Goal: Task Accomplishment & Management: Manage account settings

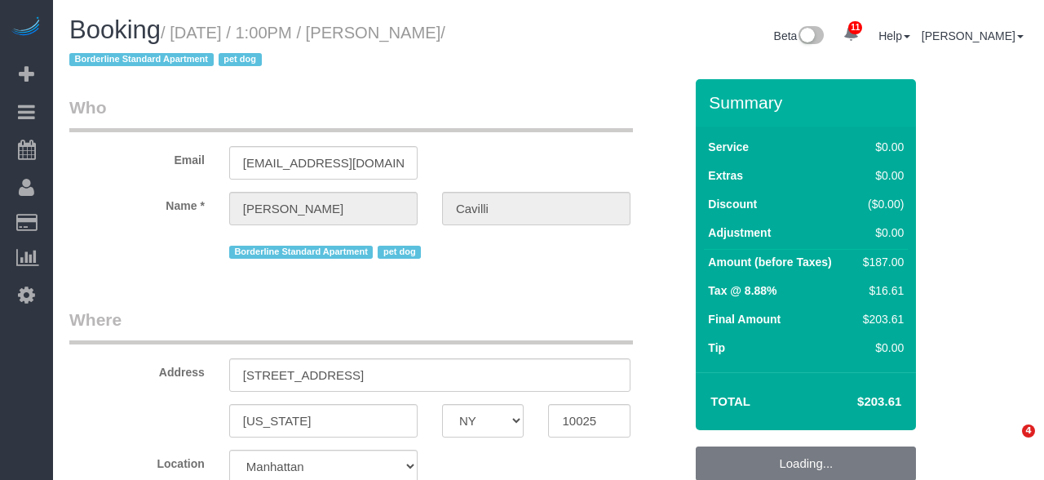
select select "NY"
select select "number:89"
select select "number:90"
select select "number:13"
select select "number:5"
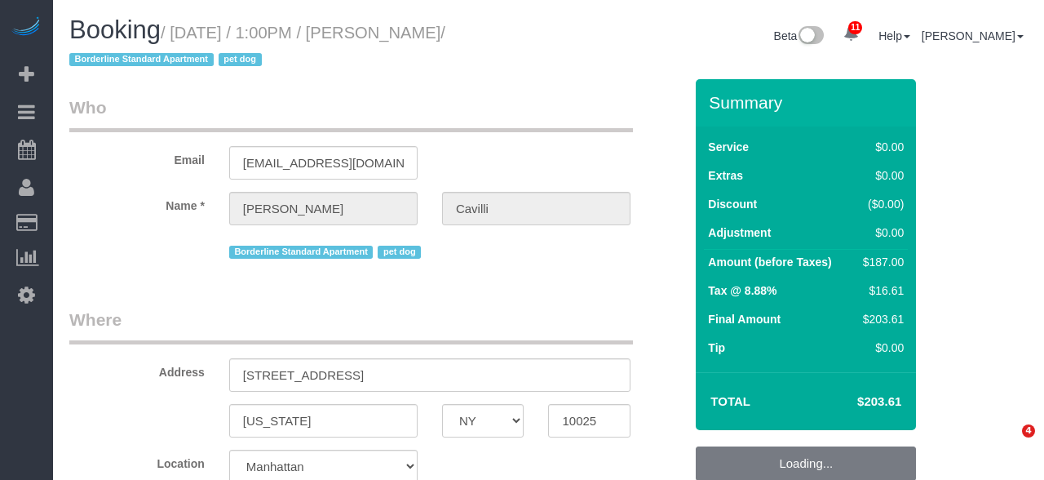
select select "object:1743"
select select "2"
select select "spot4"
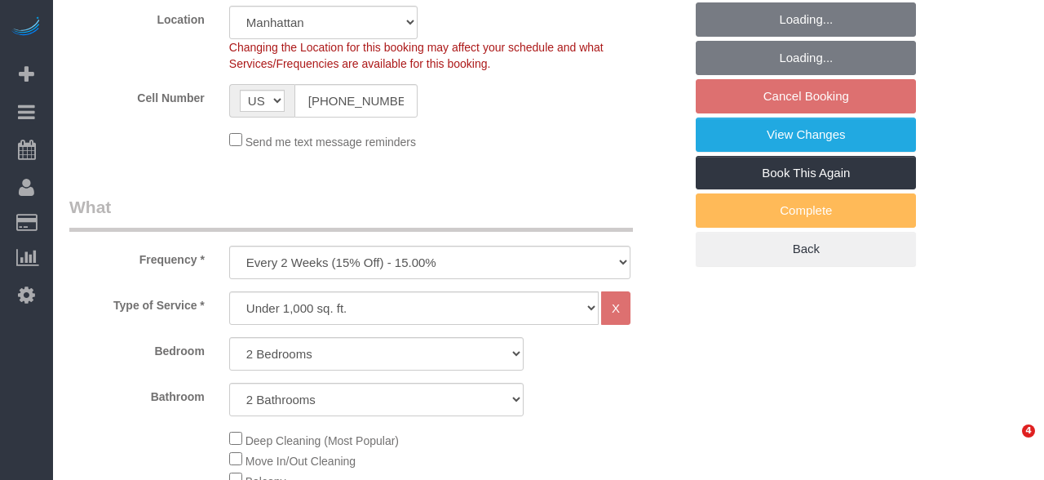
select select "object:2269"
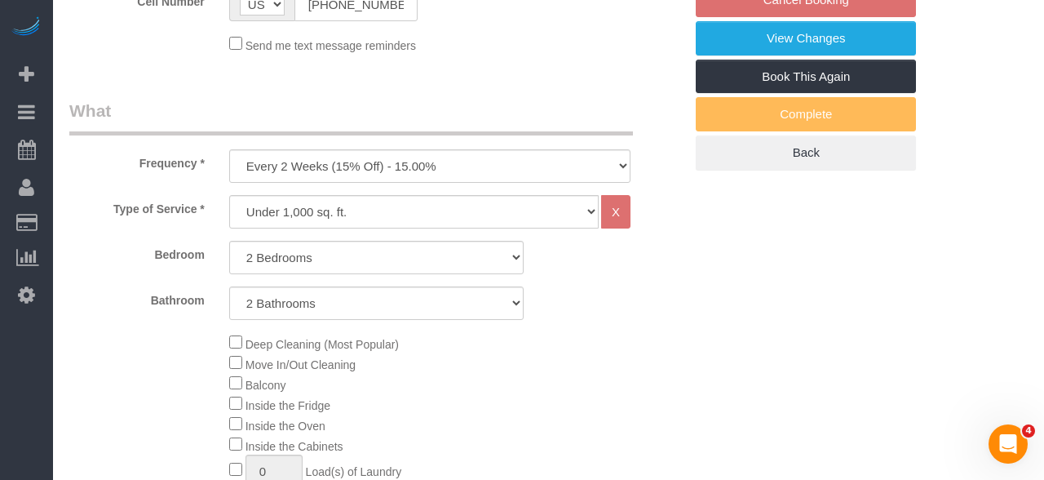
select select "2"
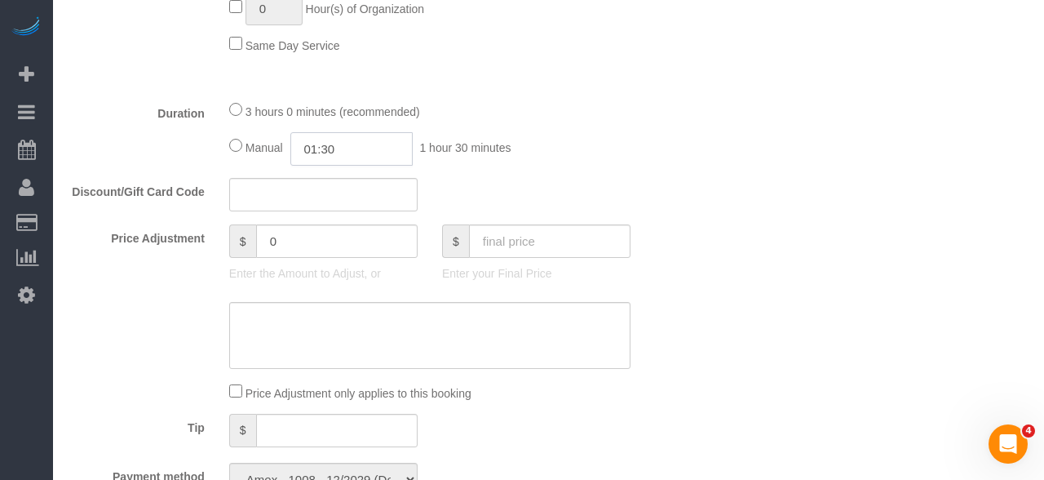
click at [380, 163] on input "01:30" at bounding box center [351, 148] width 122 height 33
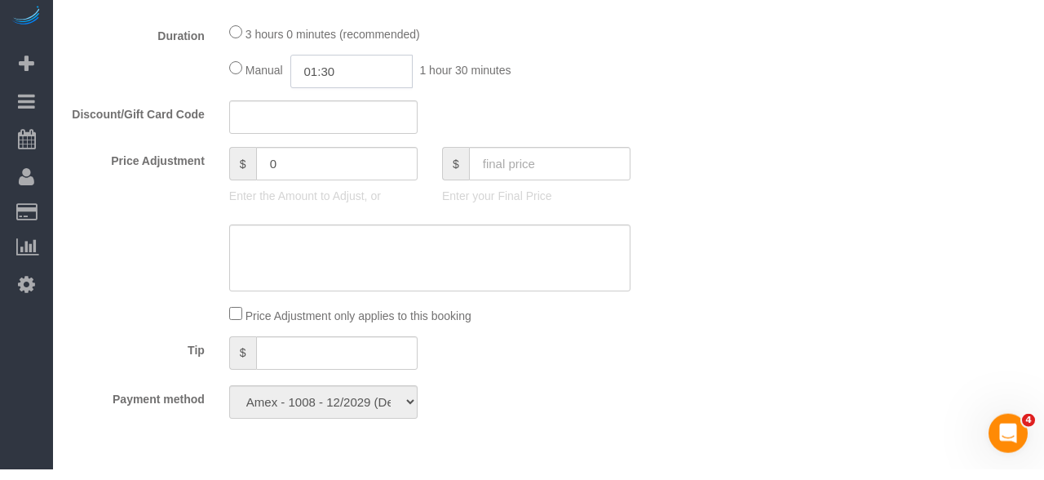
click at [325, 93] on input "01:30" at bounding box center [351, 81] width 122 height 33
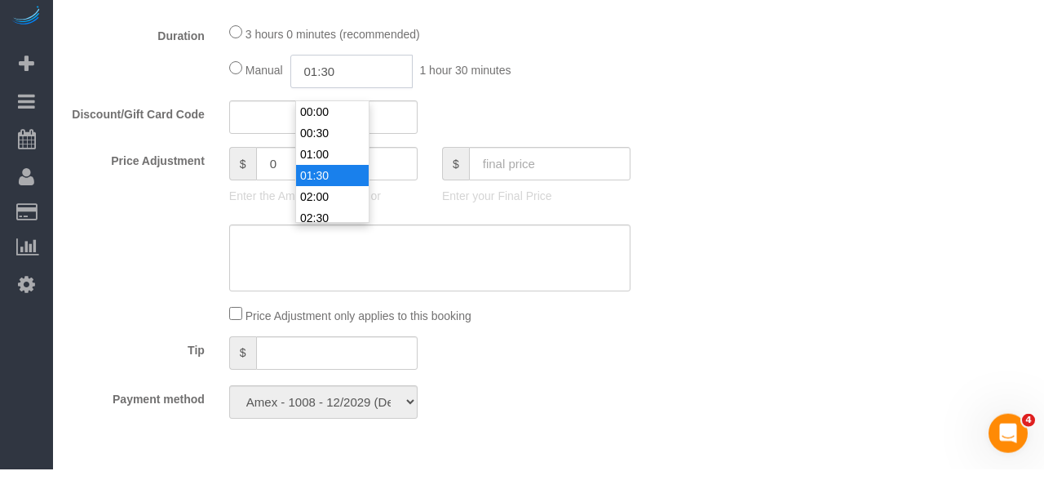
type input "02:00"
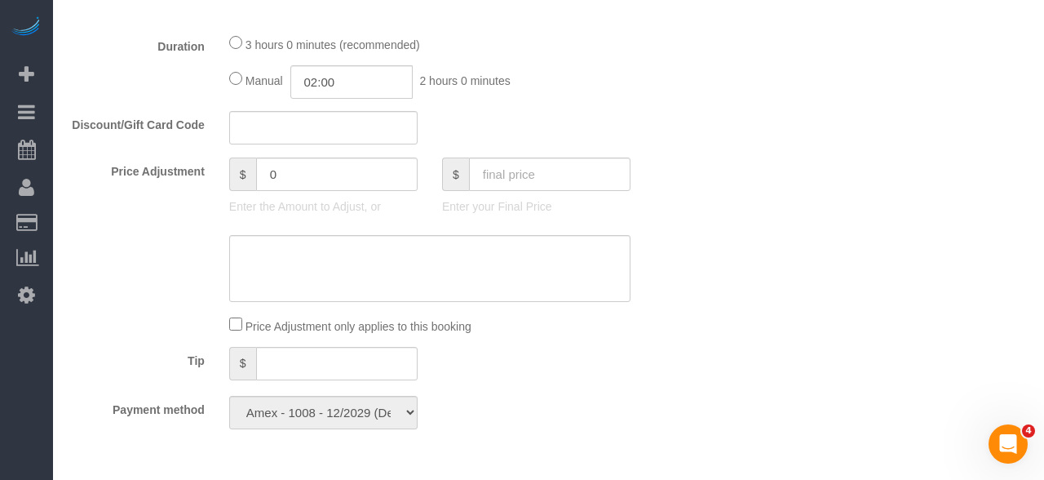
select select "spot59"
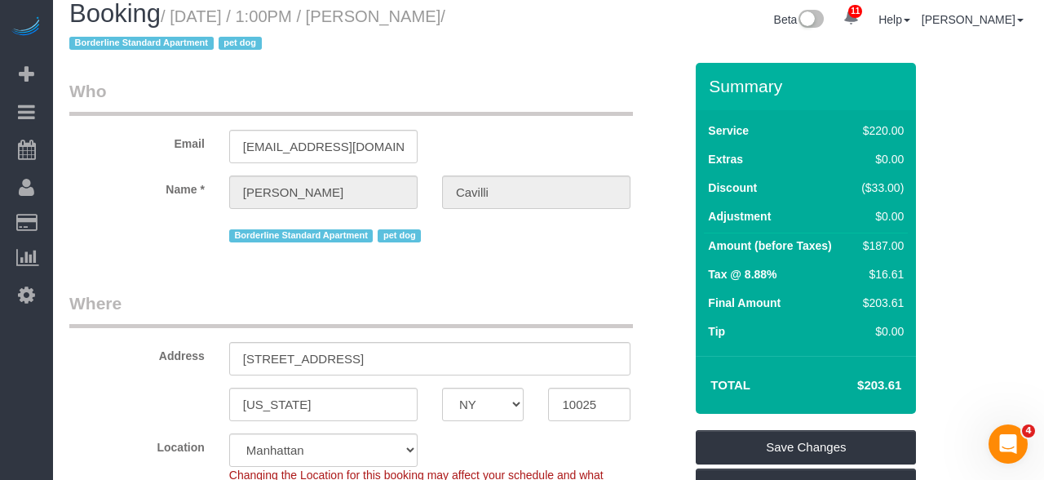
scroll to position [46, 0]
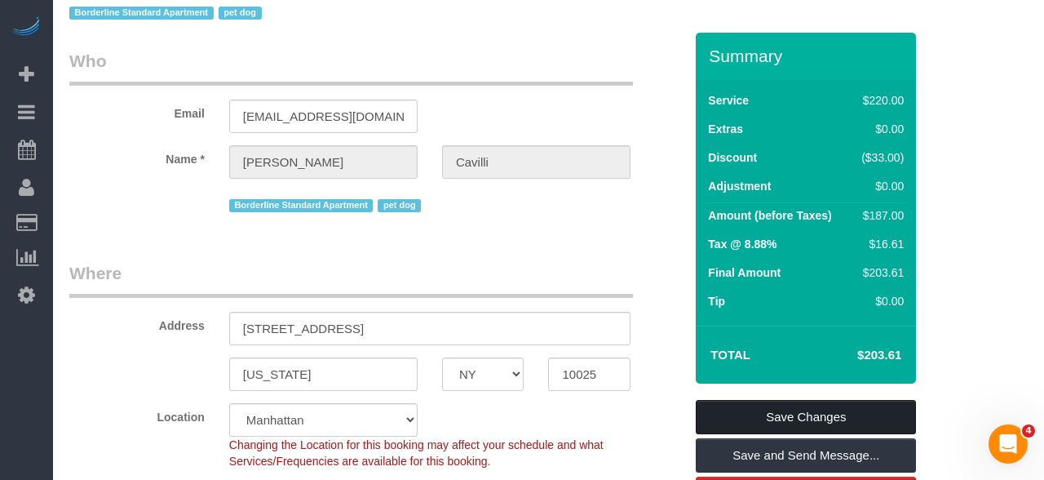
click at [827, 409] on link "Save Changes" at bounding box center [806, 417] width 220 height 34
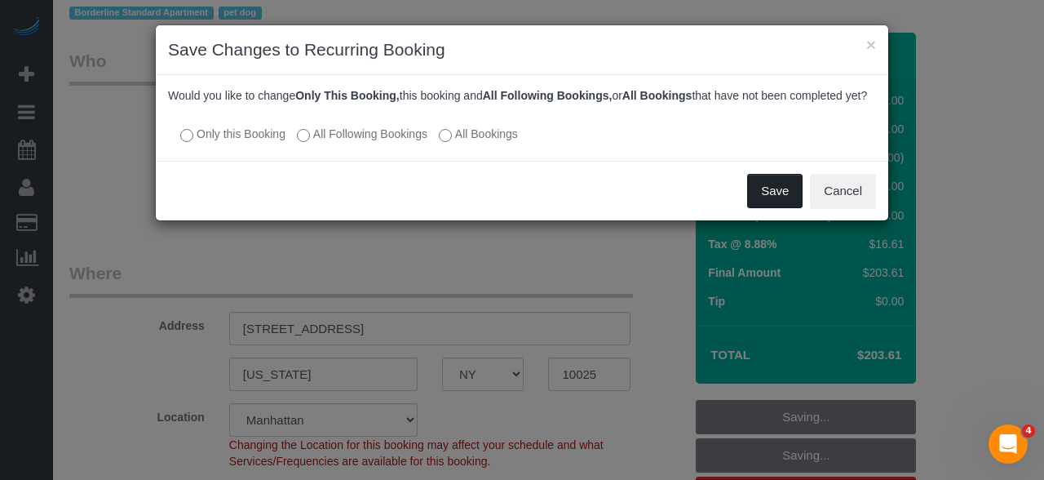
click at [780, 189] on button "Save" at bounding box center [774, 191] width 55 height 34
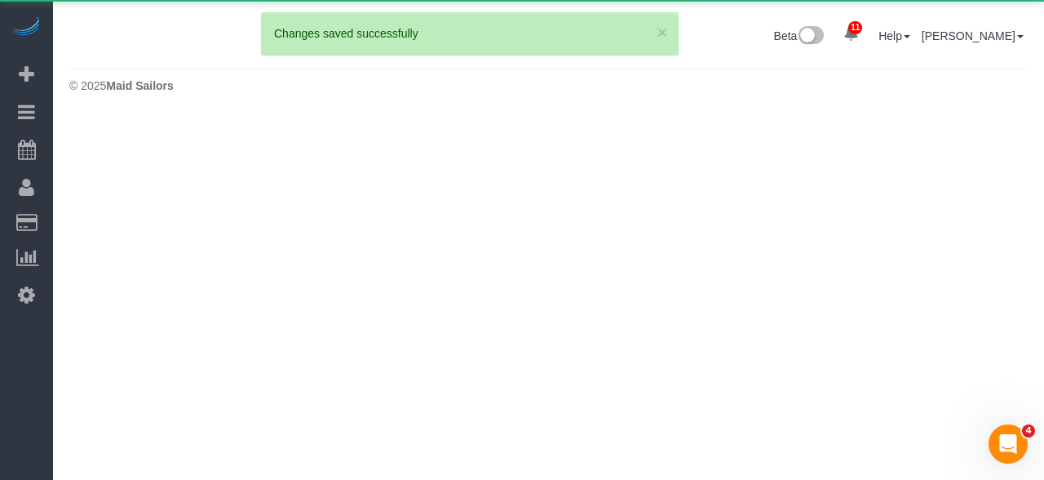
scroll to position [0, 0]
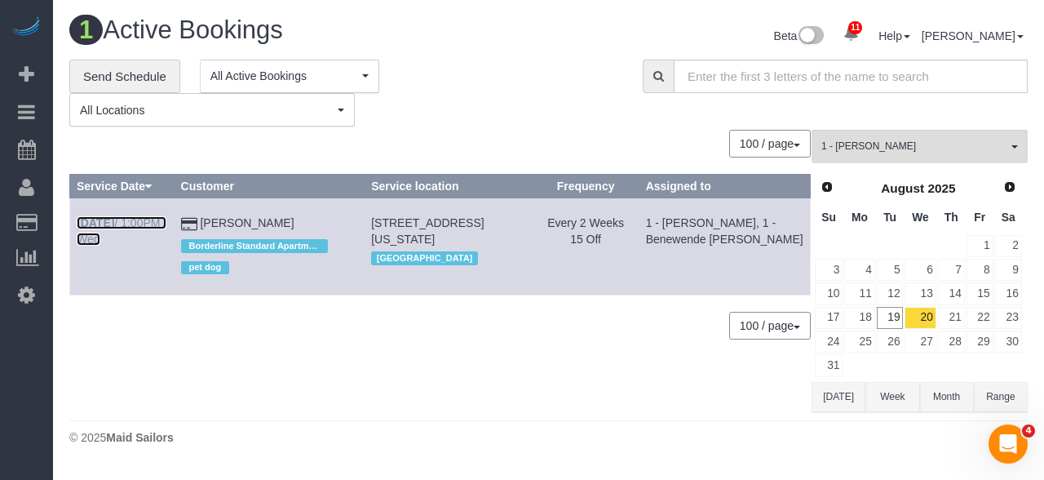
click at [110, 226] on b "[DATE]" at bounding box center [96, 222] width 38 height 13
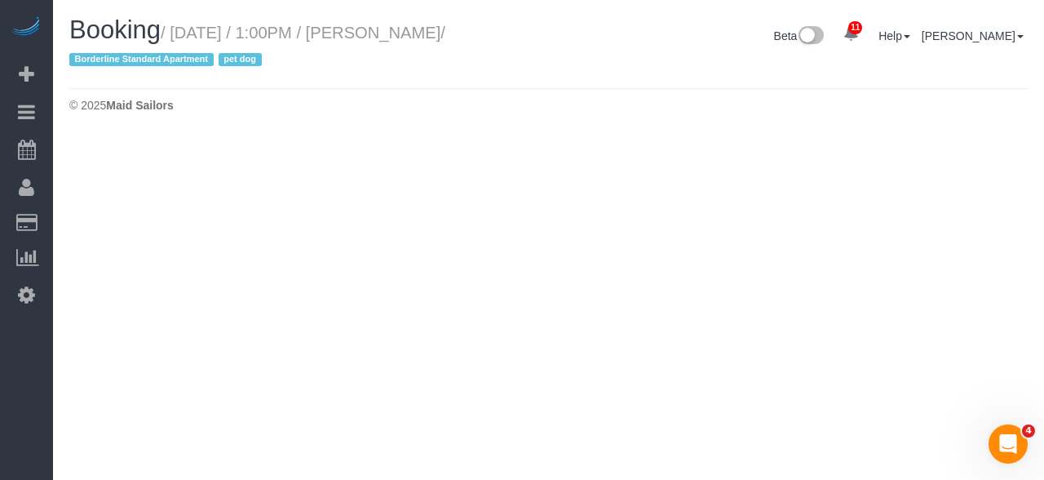
select select "NY"
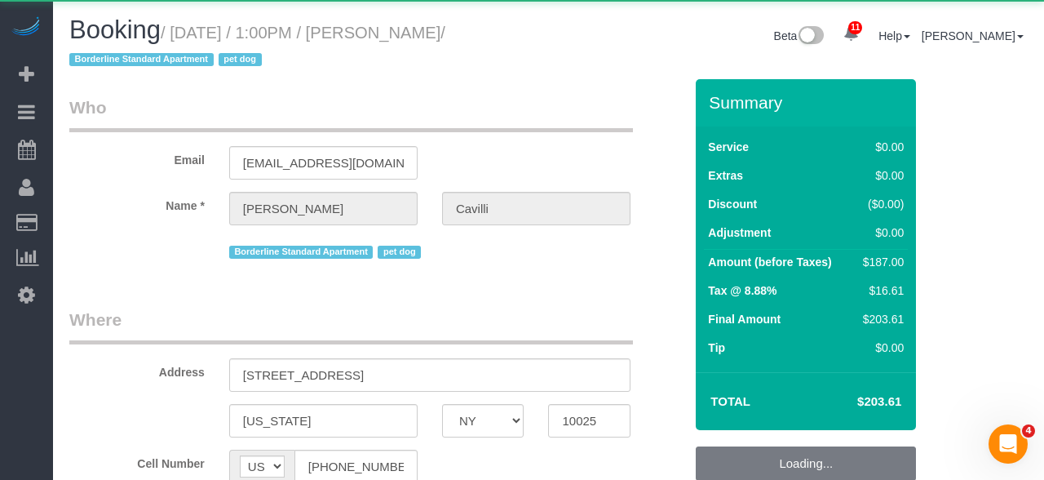
select select "object:3674"
select select "number:89"
select select "number:90"
select select "number:13"
select select "number:5"
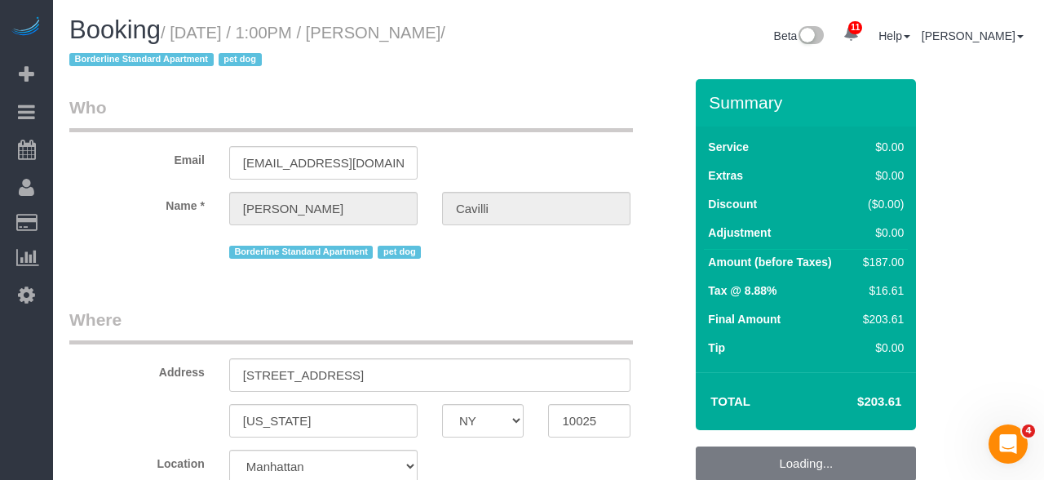
select select "string:stripe-pm_1RY8gG4VGloSiKo7or0hj2s2"
select select "spot114"
select select "object:3833"
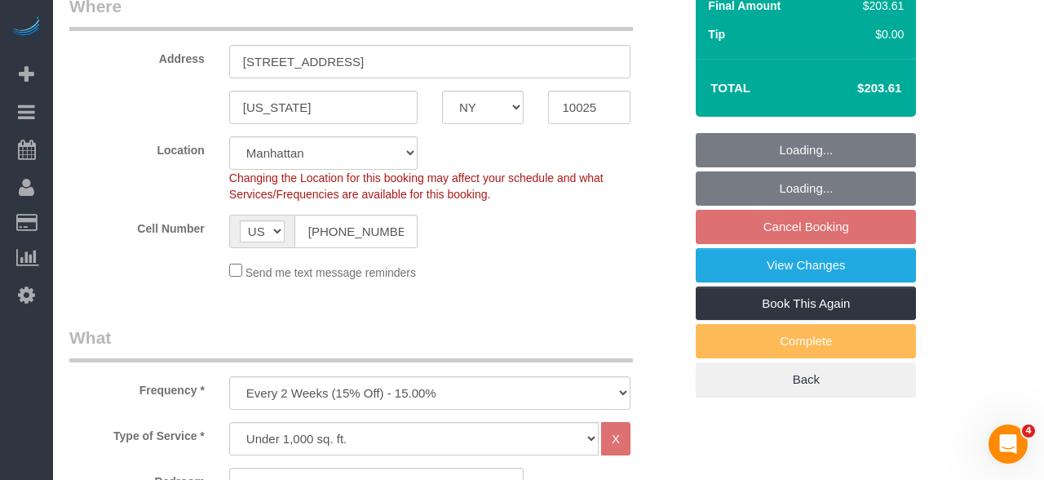
select select "2"
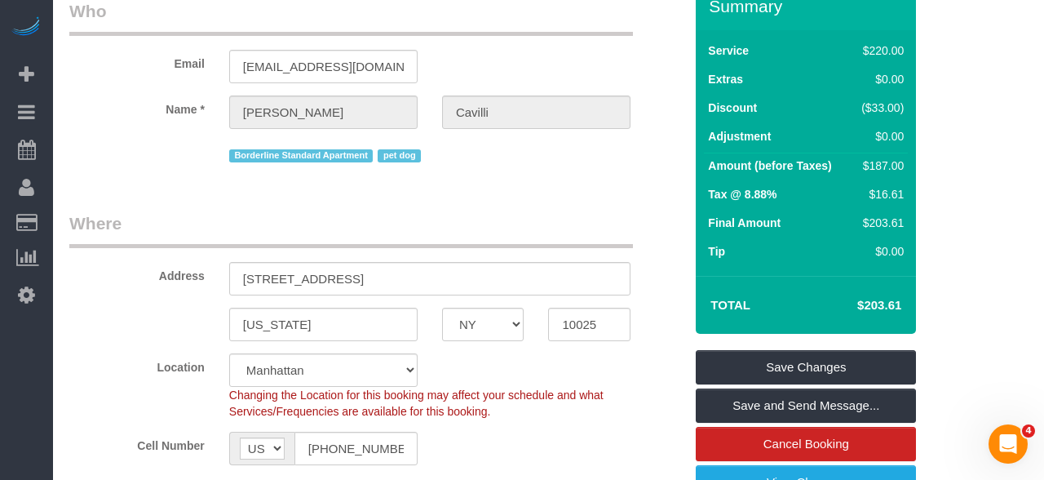
scroll to position [95, 0]
